Goal: Task Accomplishment & Management: Manage account settings

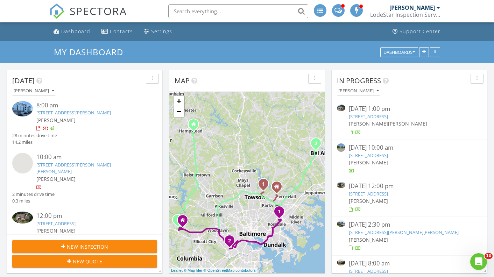
scroll to position [52, 0]
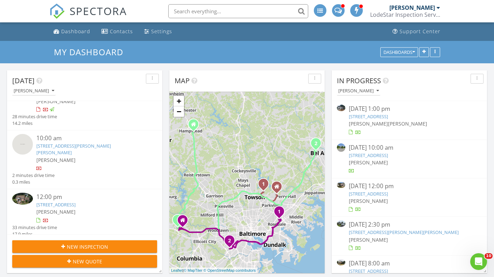
click at [76, 201] on link "[STREET_ADDRESS]" at bounding box center [55, 204] width 39 height 6
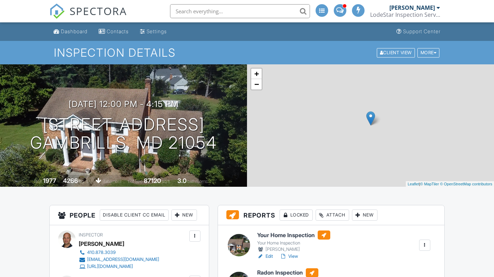
click at [335, 217] on div "Attach" at bounding box center [333, 215] width 34 height 11
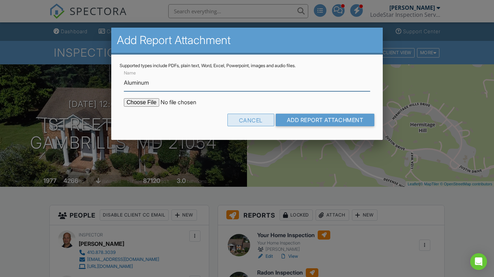
type input "Aluminum Wire Information"
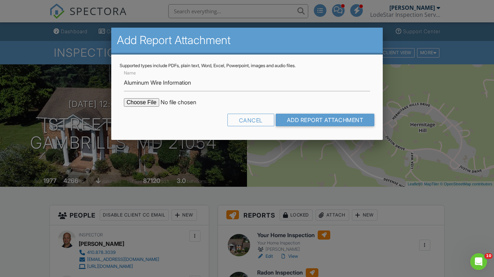
click at [154, 104] on input "file" at bounding box center [183, 102] width 119 height 8
type input "C:\fakepath\Aluminum Wiring Information (1).pdf"
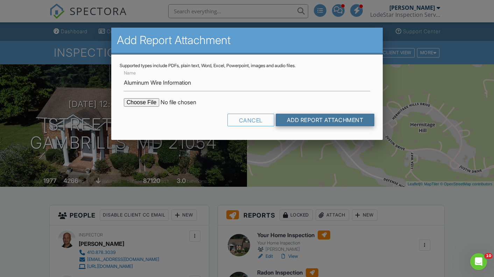
click at [350, 120] on input "Add Report Attachment" at bounding box center [325, 120] width 99 height 13
